Goal: Information Seeking & Learning: Learn about a topic

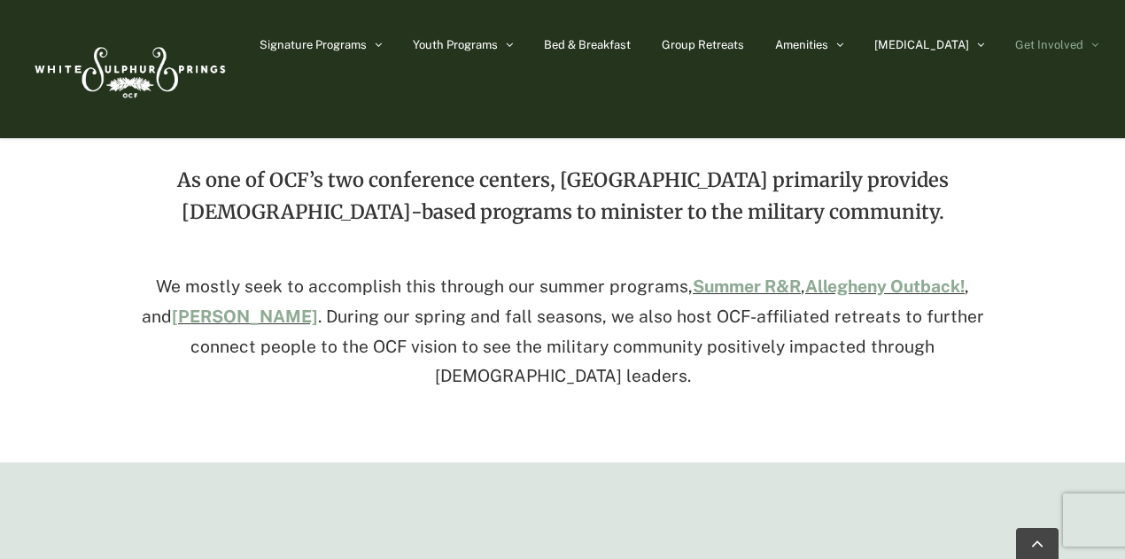
scroll to position [639, 0]
click at [729, 286] on link "Summer R&R" at bounding box center [747, 285] width 108 height 19
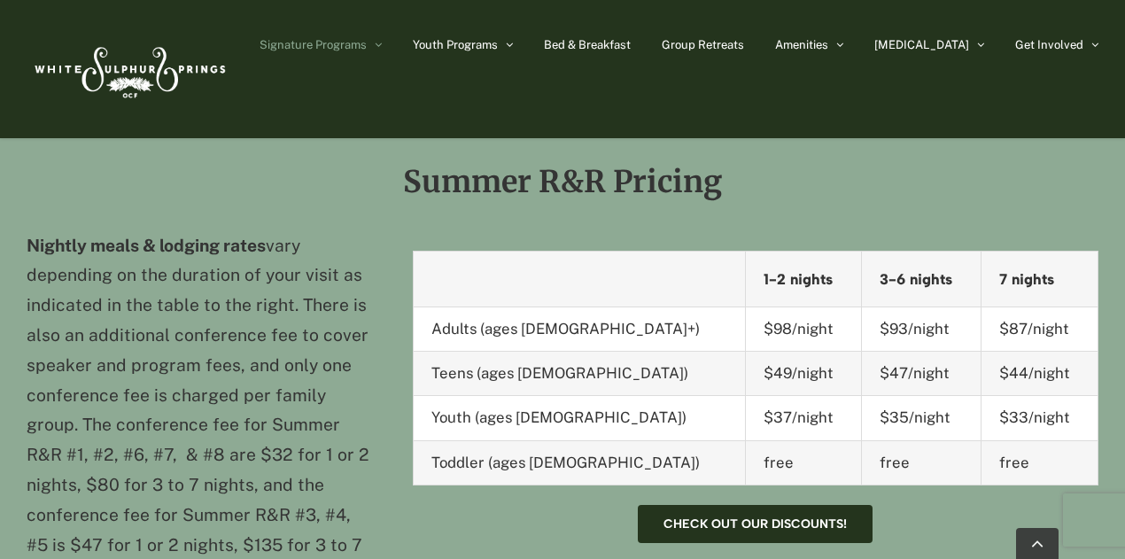
scroll to position [1497, 0]
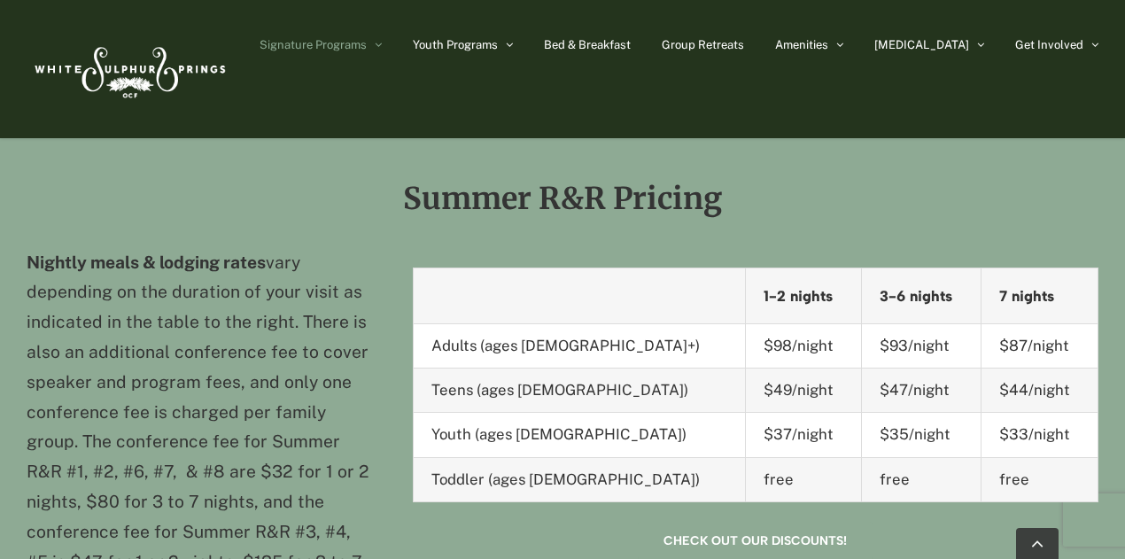
click at [720, 533] on span "Check out our discounts!" at bounding box center [755, 540] width 183 height 15
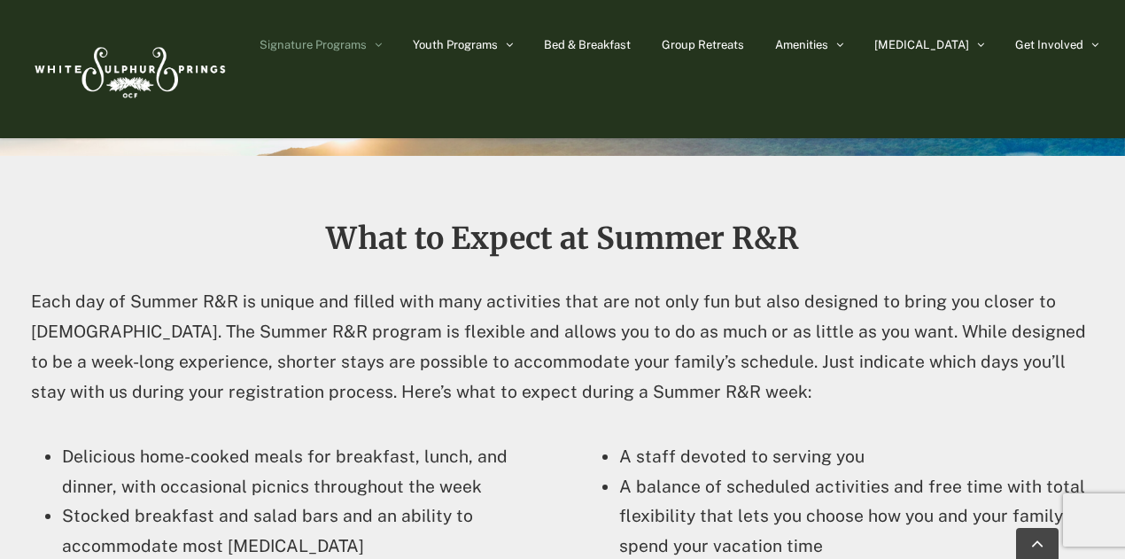
scroll to position [3205, 0]
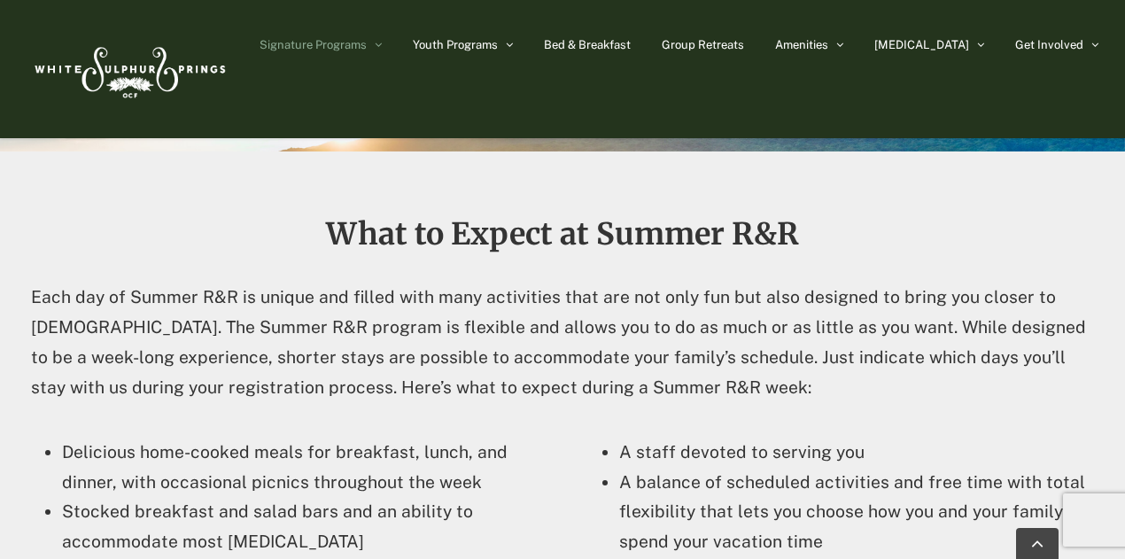
click at [930, 493] on li "A balance of scheduled activities and free time with total flexibility that let…" at bounding box center [858, 512] width 479 height 89
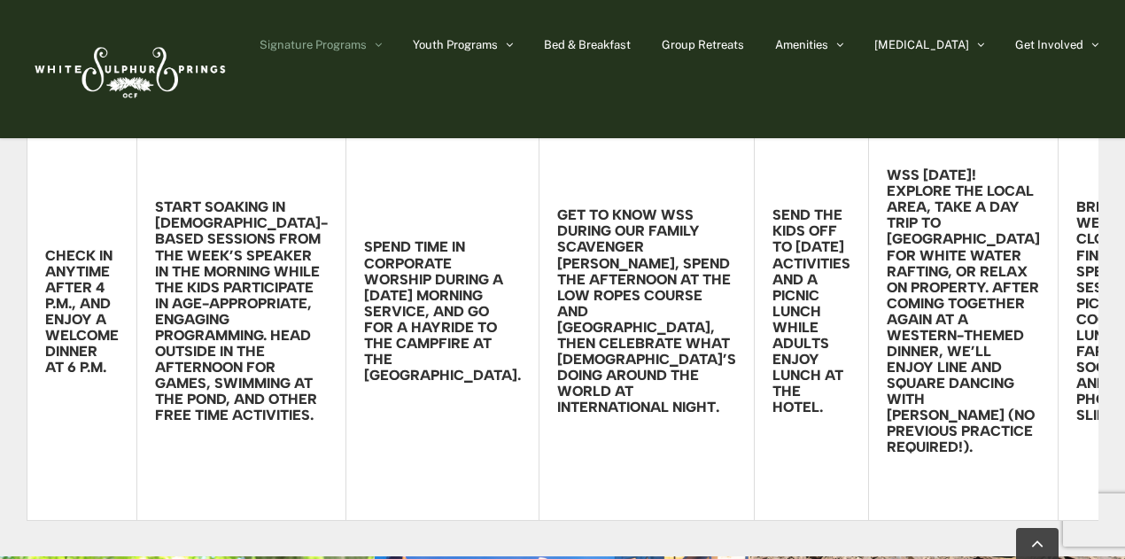
scroll to position [3529, 0]
